Goal: Navigation & Orientation: Go to known website

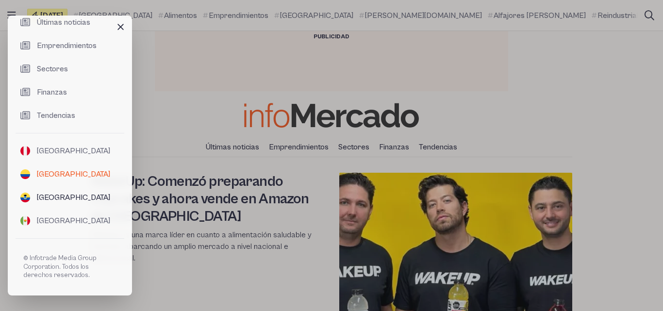
click at [52, 197] on span "[GEOGRAPHIC_DATA]" at bounding box center [73, 198] width 73 height 12
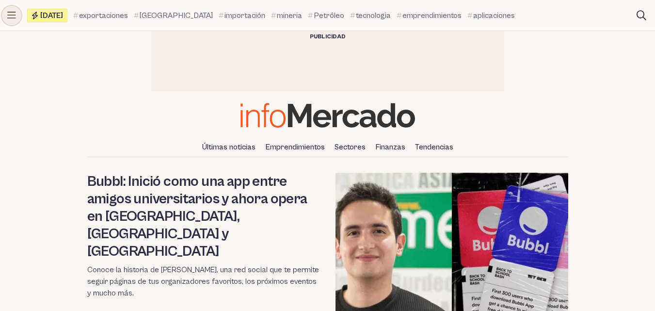
drag, startPoint x: 0, startPoint y: 0, endPoint x: 8, endPoint y: 16, distance: 18.0
click at [8, 16] on icon at bounding box center [11, 16] width 9 height 10
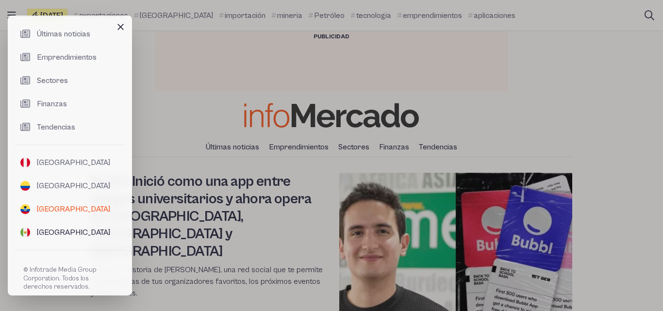
scroll to position [98, 0]
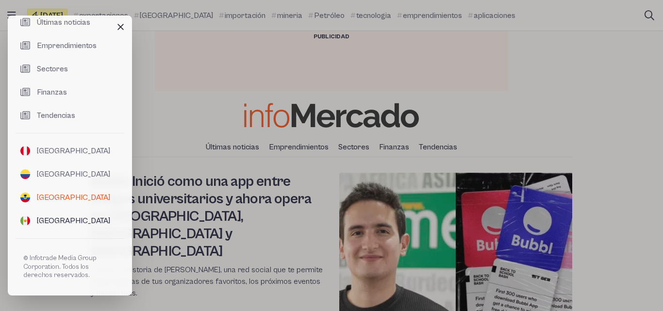
click at [52, 218] on span "[GEOGRAPHIC_DATA]" at bounding box center [73, 221] width 73 height 12
